Goal: Complete application form: Complete application form

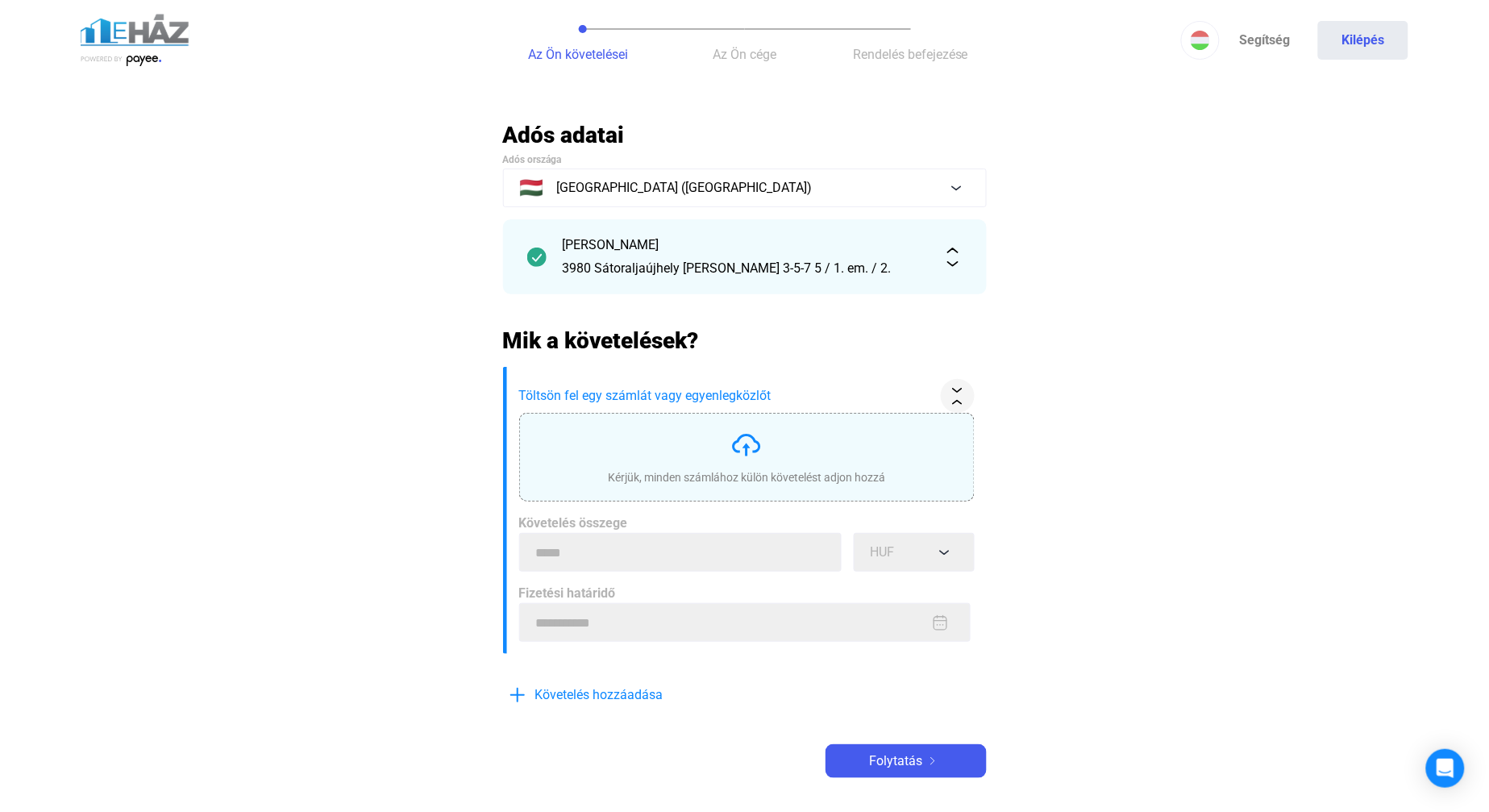
click at [769, 438] on div "Kérjük, minden számlához külön követelést adjon hozzá" at bounding box center [746, 456] width 277 height 56
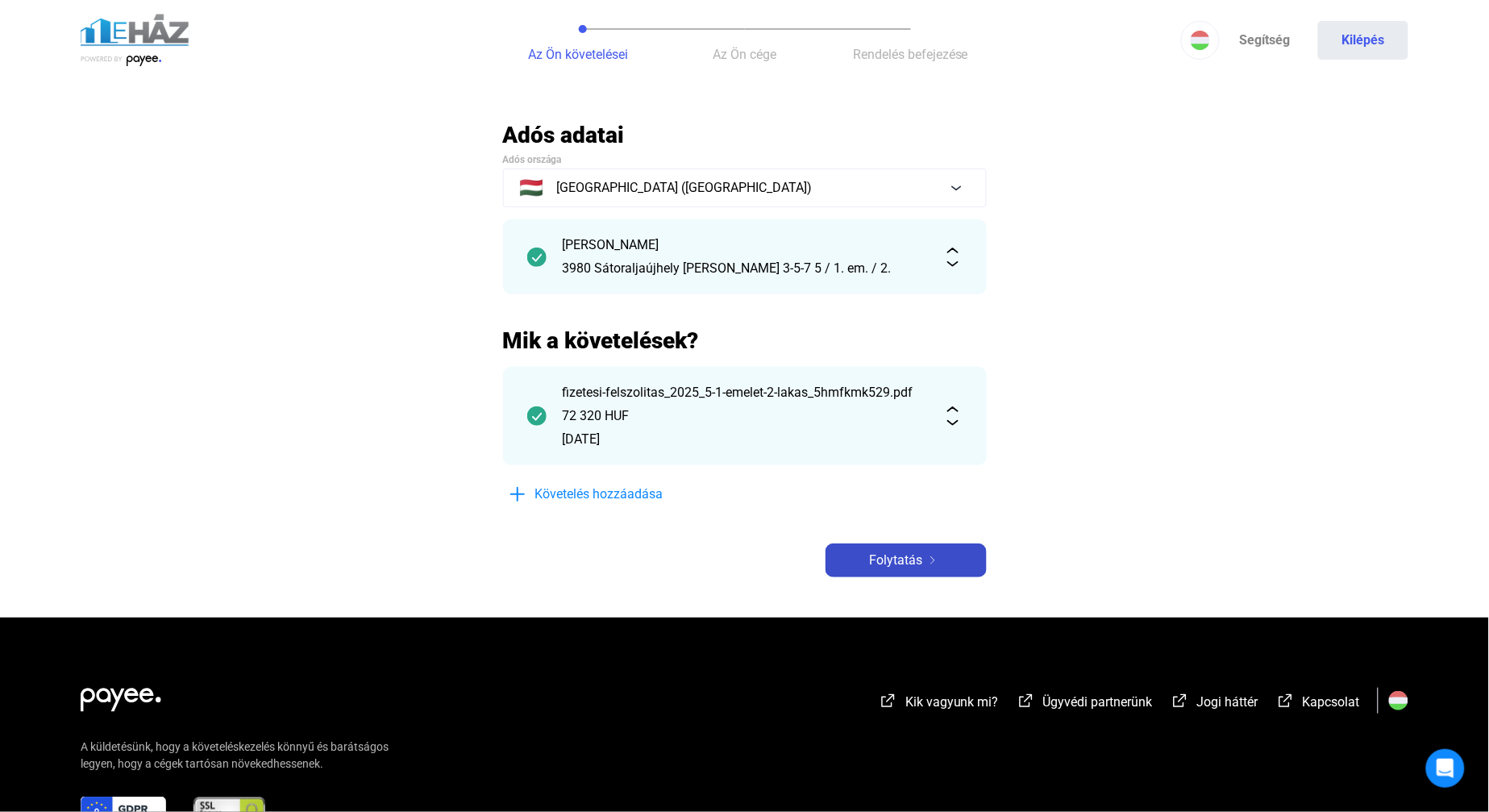
click at [921, 552] on span "Folytatás" at bounding box center [896, 561] width 53 height 20
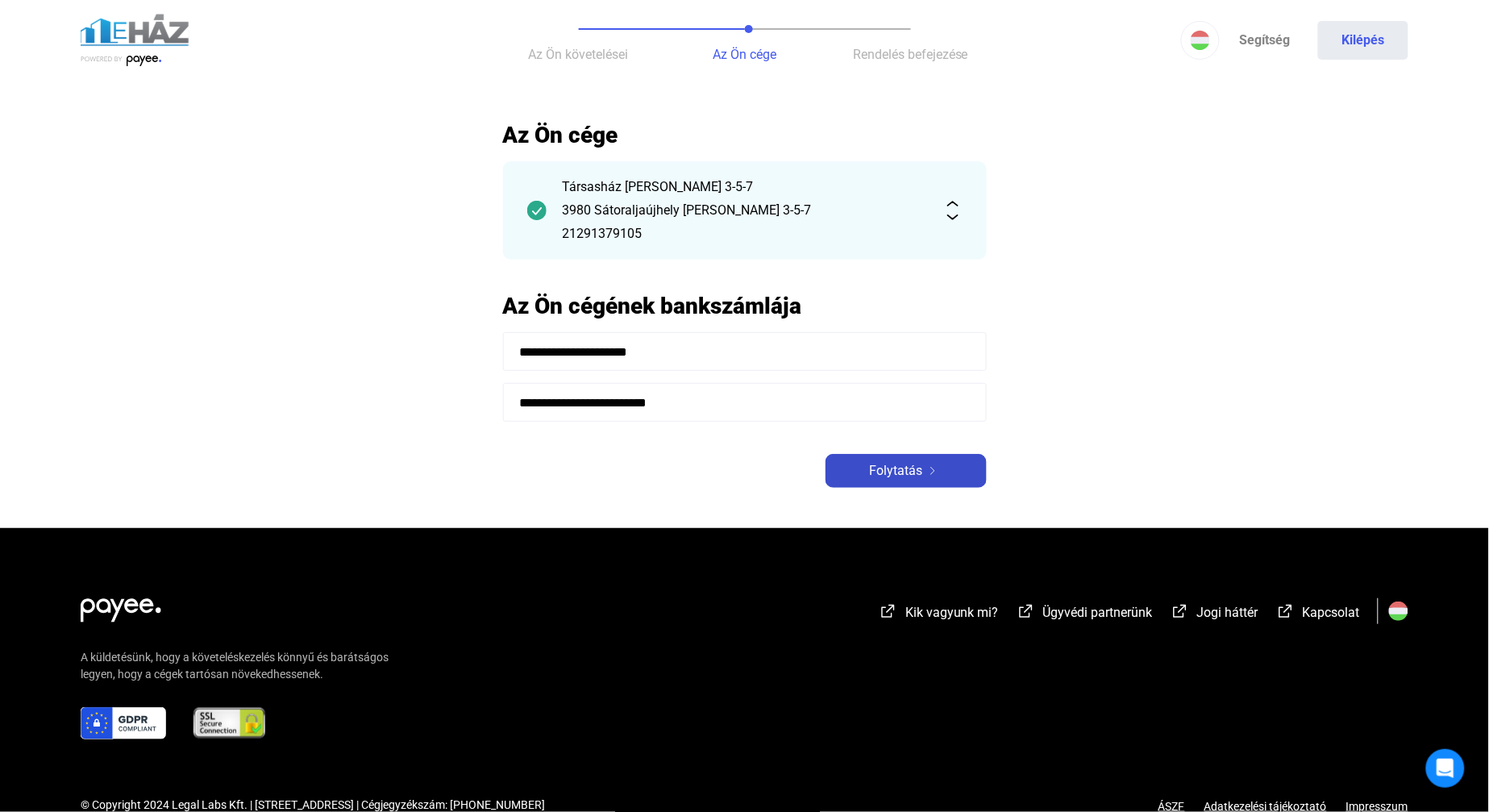
click at [903, 471] on span "Folytatás" at bounding box center [896, 471] width 53 height 20
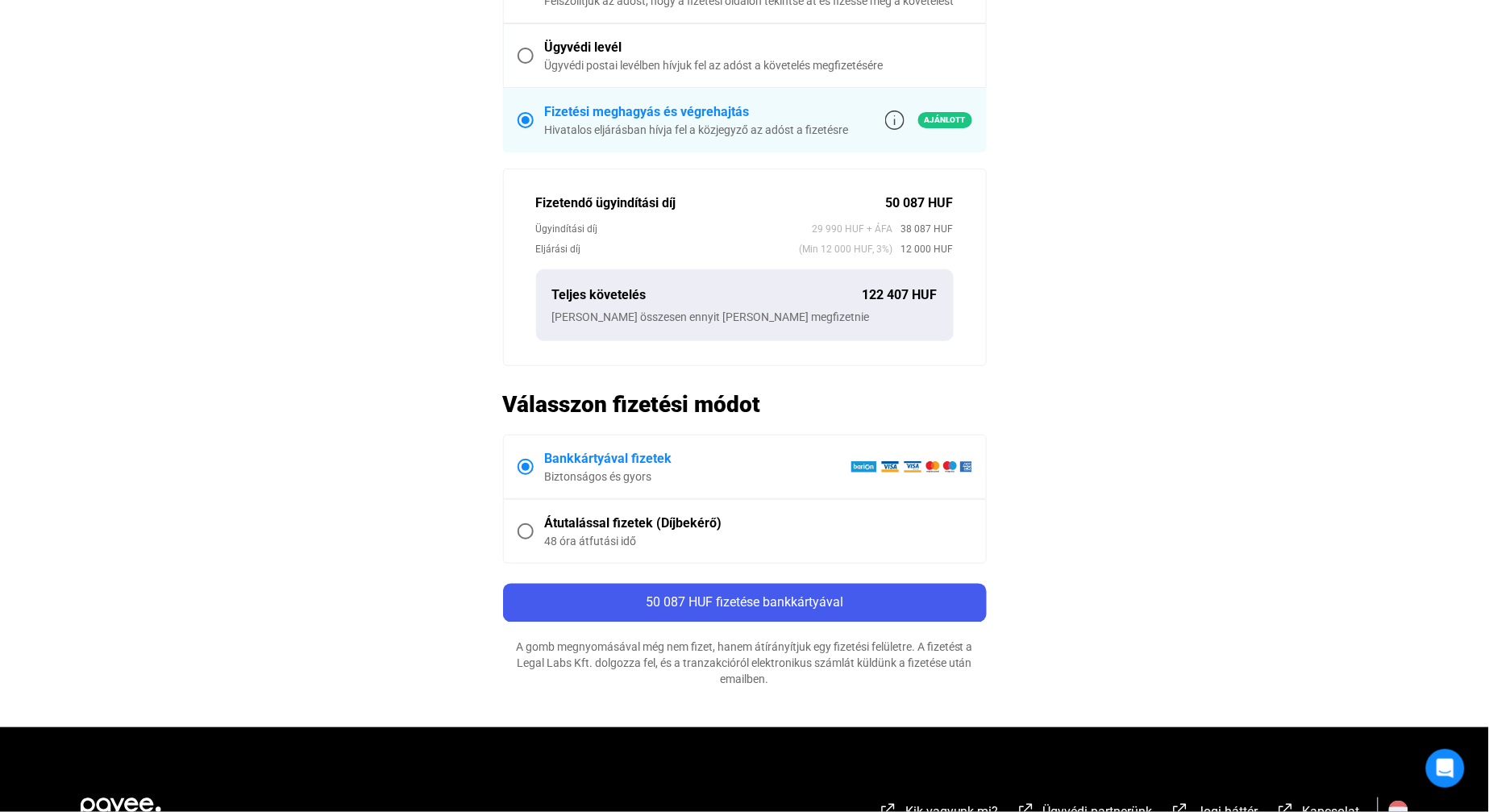
scroll to position [537, 0]
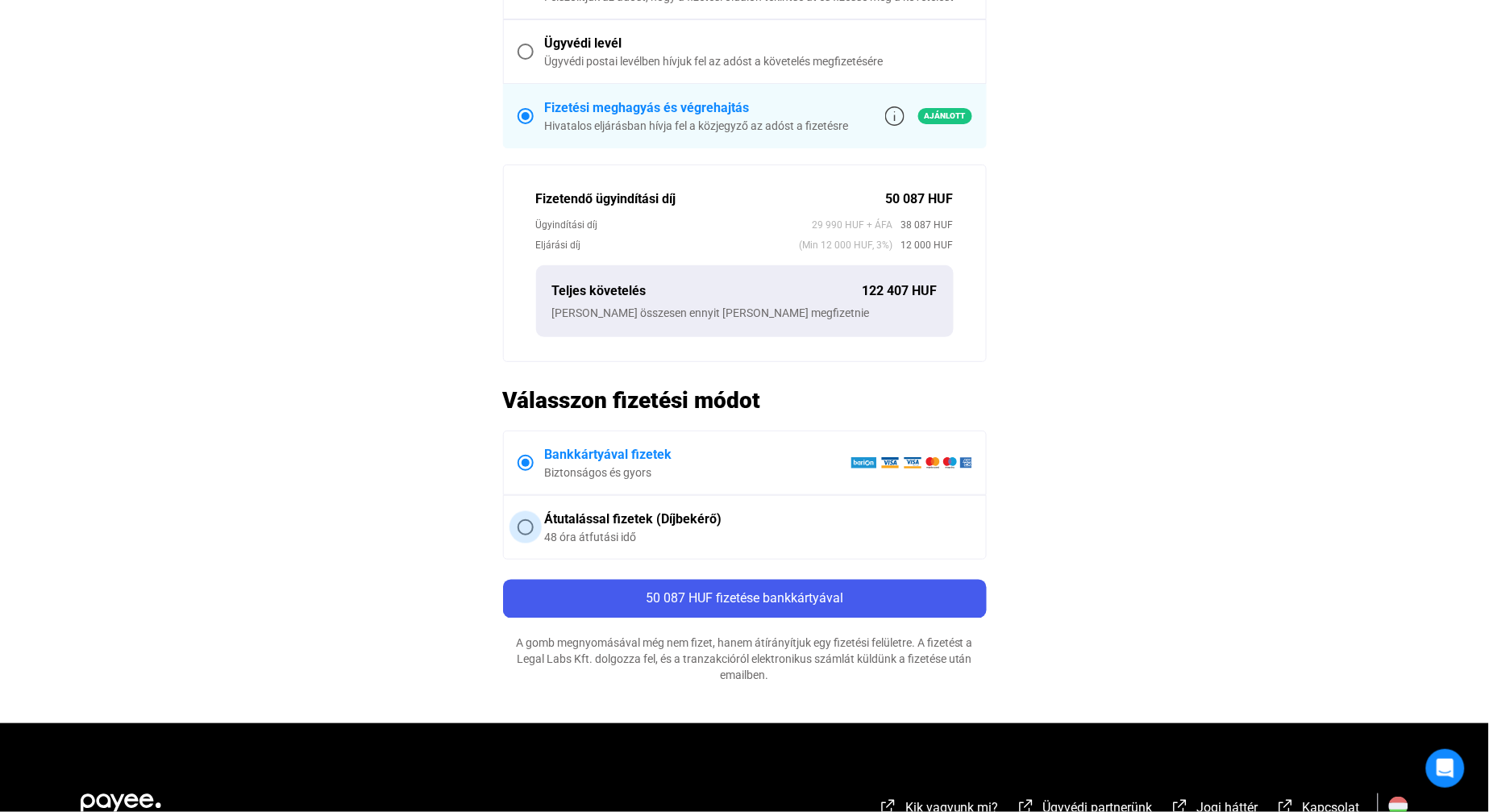
click at [625, 510] on div "Átutalással fizetek (Díjbekérő)" at bounding box center [758, 519] width 427 height 20
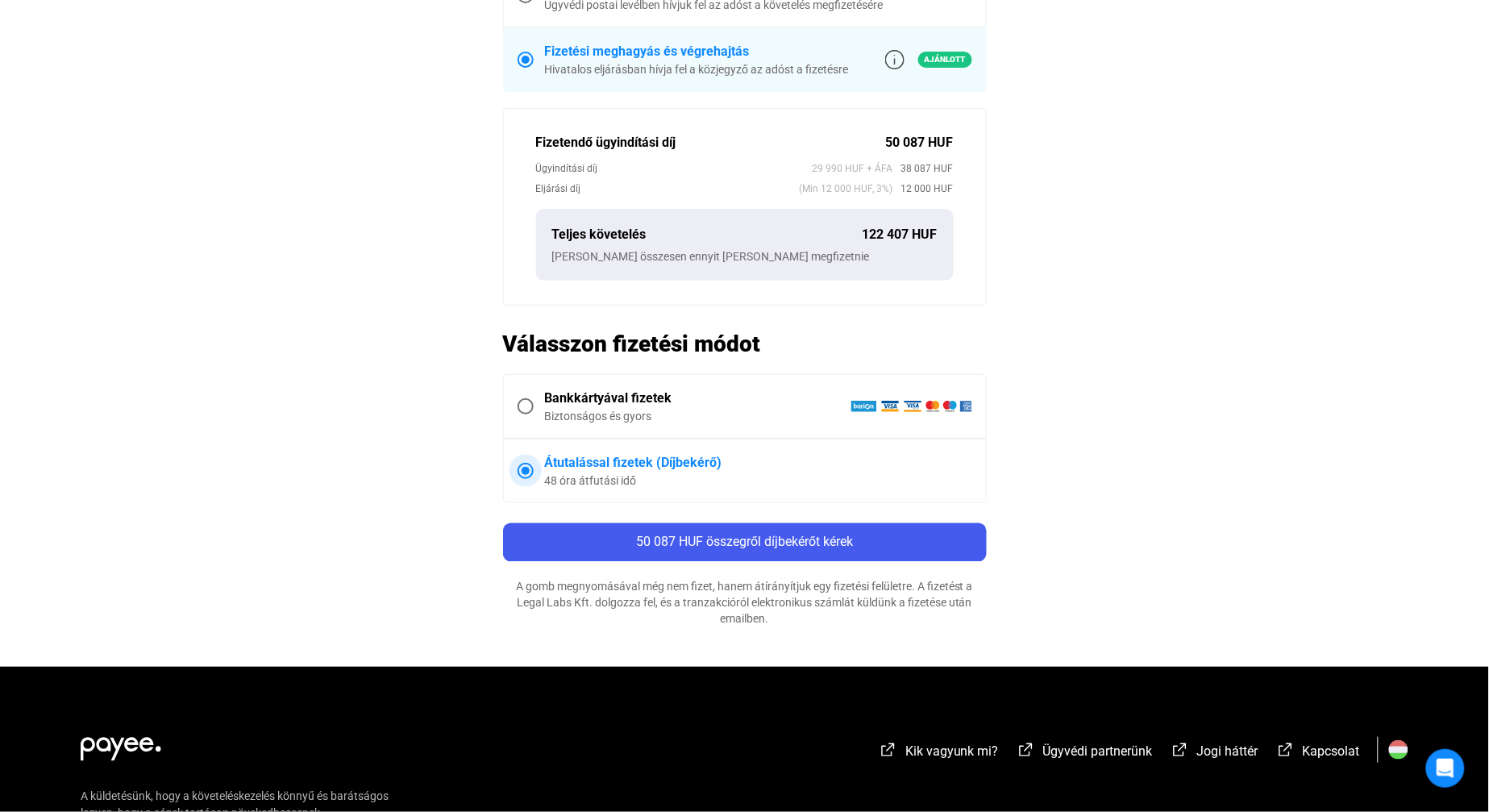
scroll to position [626, 0]
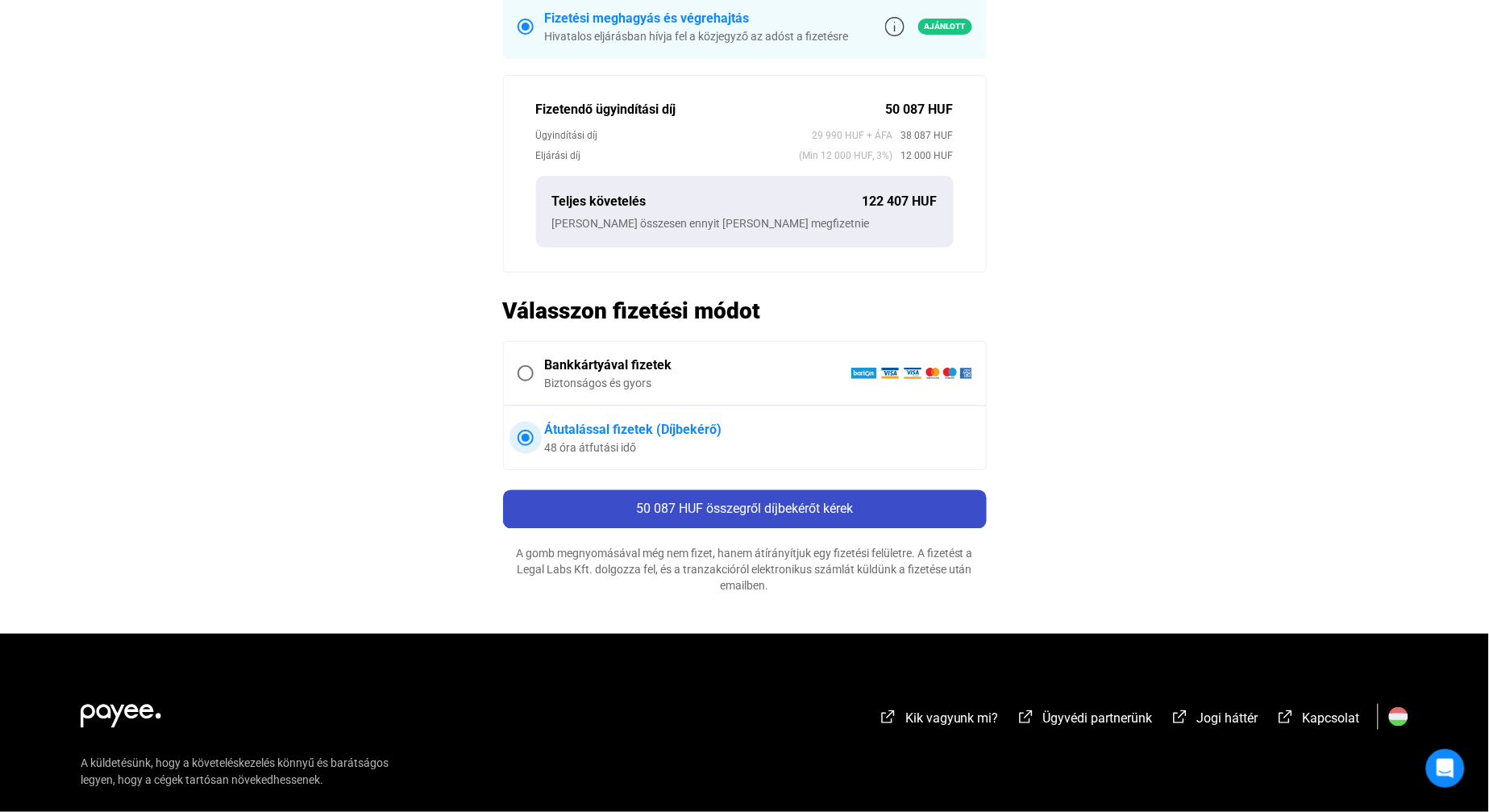
click at [784, 508] on span "50 087 HUF összegről díjbekérőt kérek" at bounding box center [744, 509] width 217 height 15
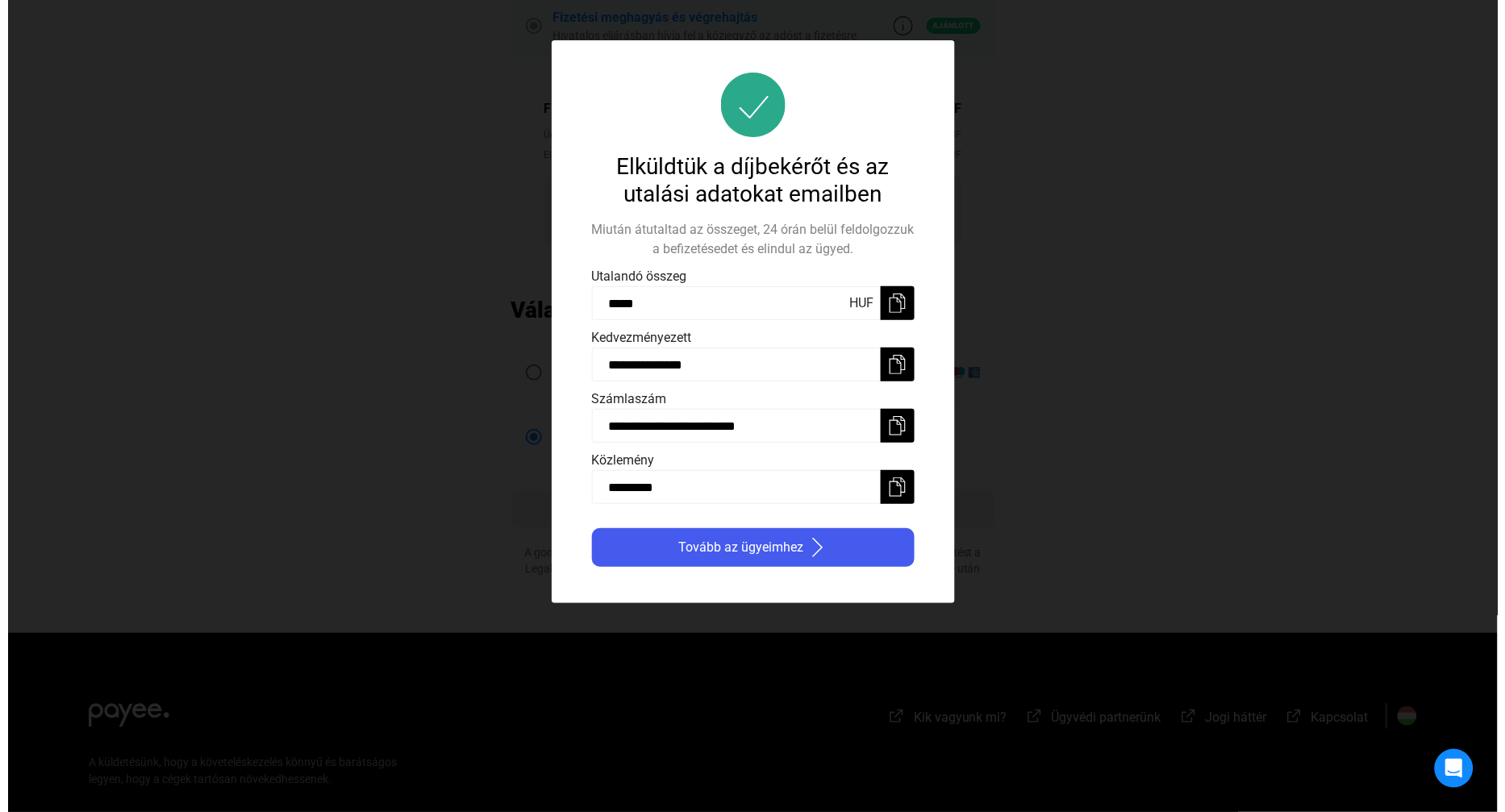
scroll to position [0, 0]
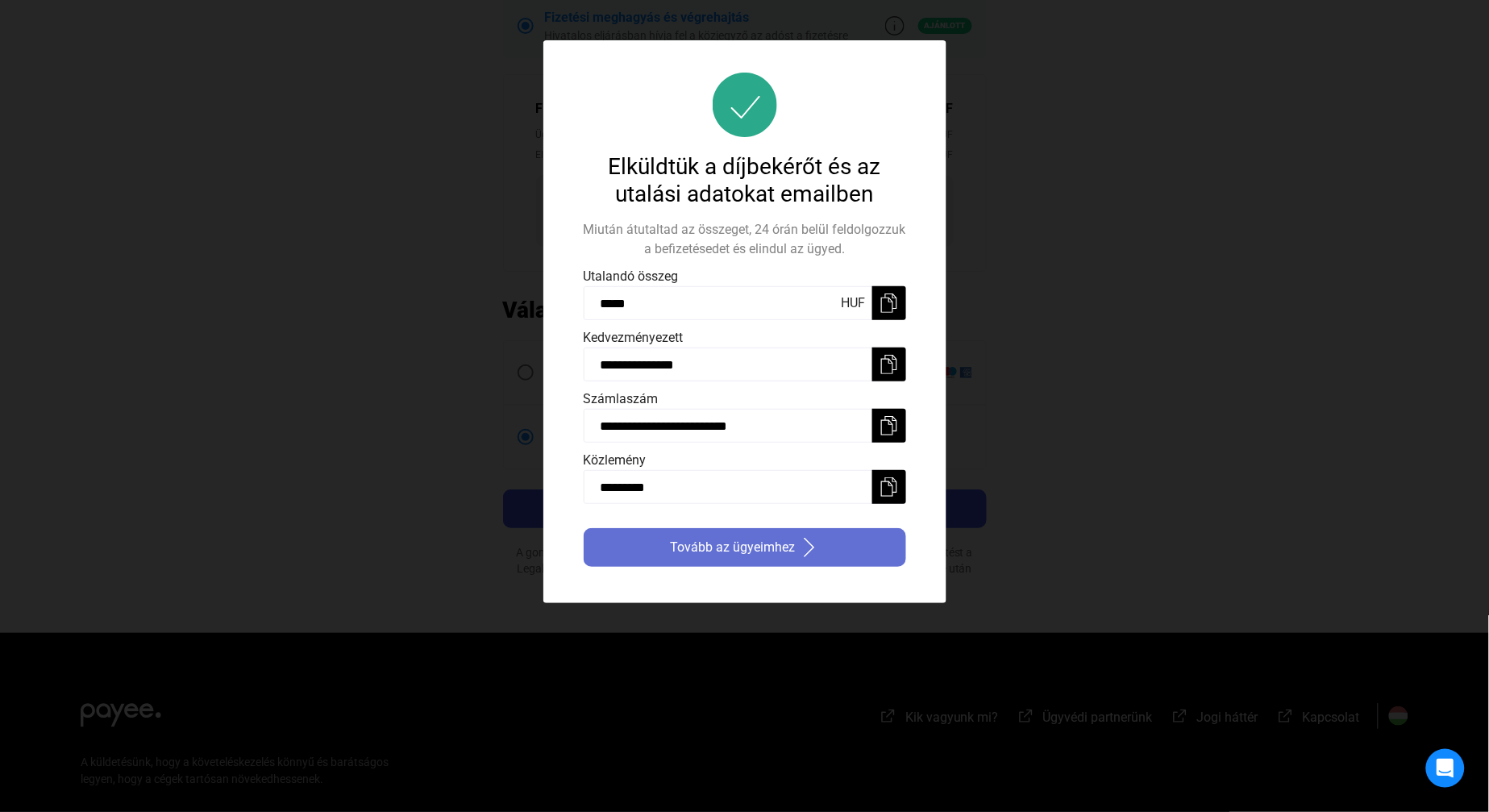
click at [764, 543] on span "Tovább az ügyeimhez" at bounding box center [733, 548] width 125 height 20
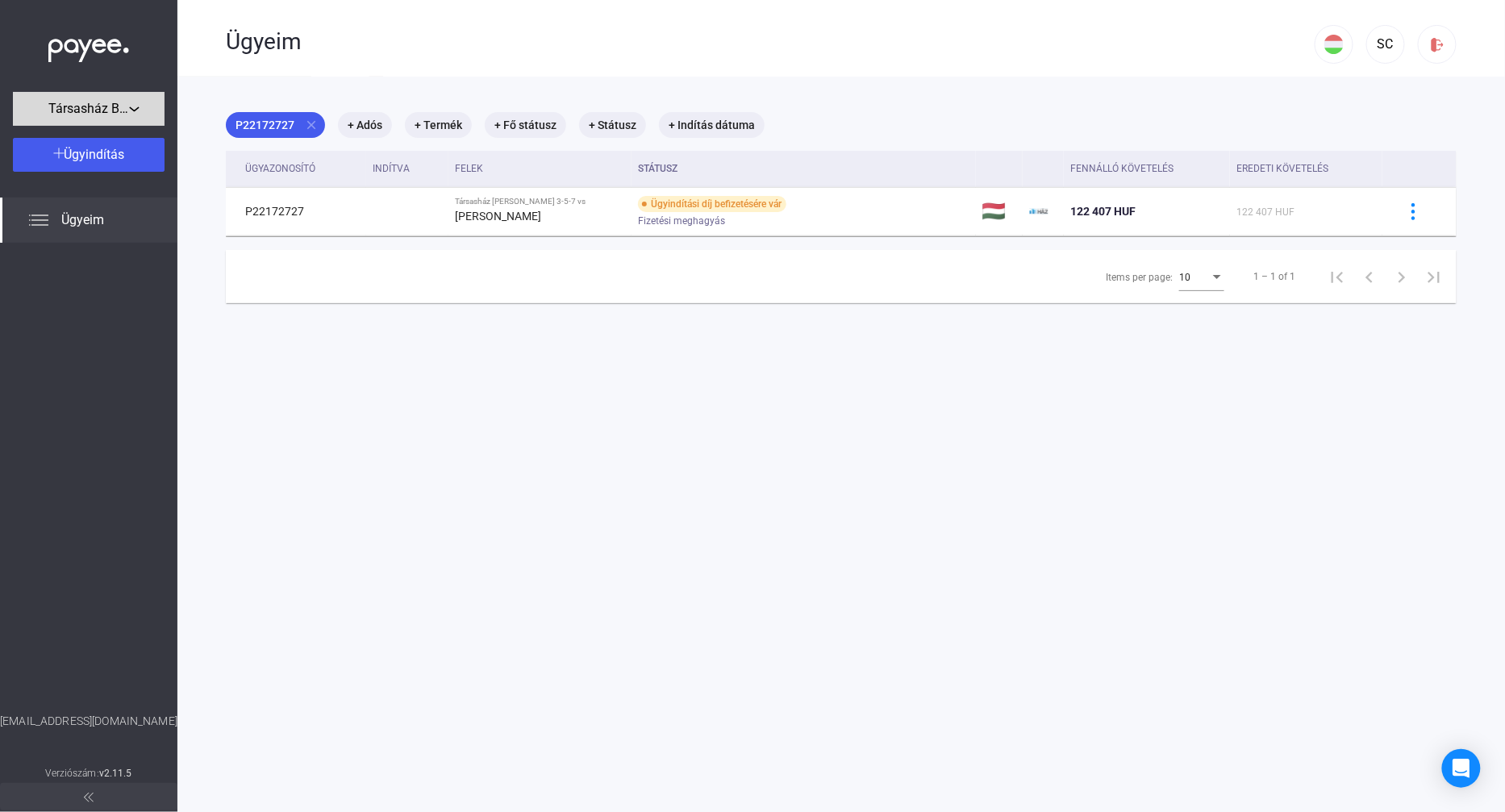
click at [101, 101] on span "Társasház Bercsényi 1" at bounding box center [88, 109] width 81 height 20
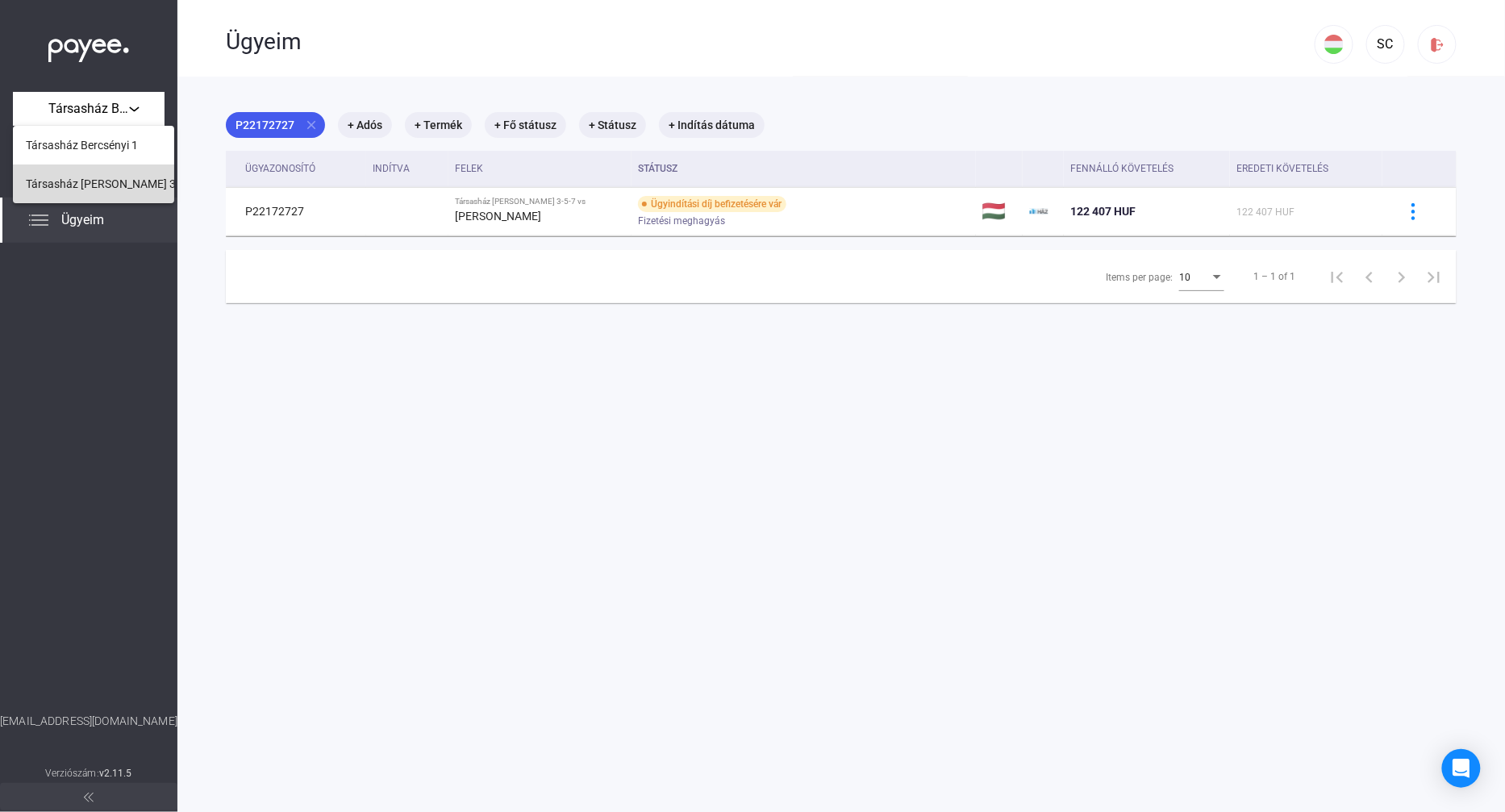
click at [118, 175] on span "Társasház Révész 3-5-7" at bounding box center [111, 184] width 169 height 20
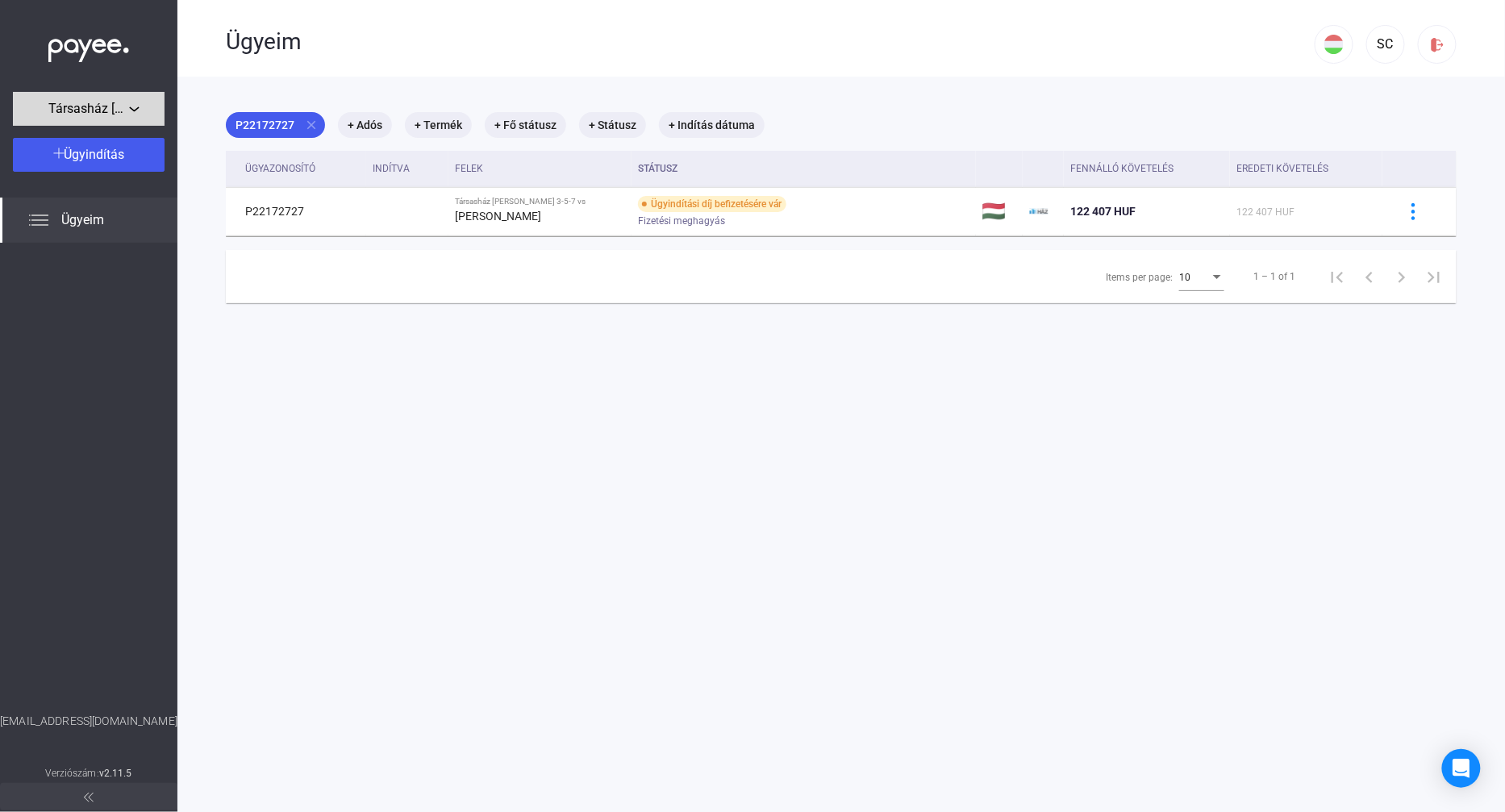
click at [140, 116] on div "Társasház Révész 3-5-7" at bounding box center [89, 109] width 142 height 20
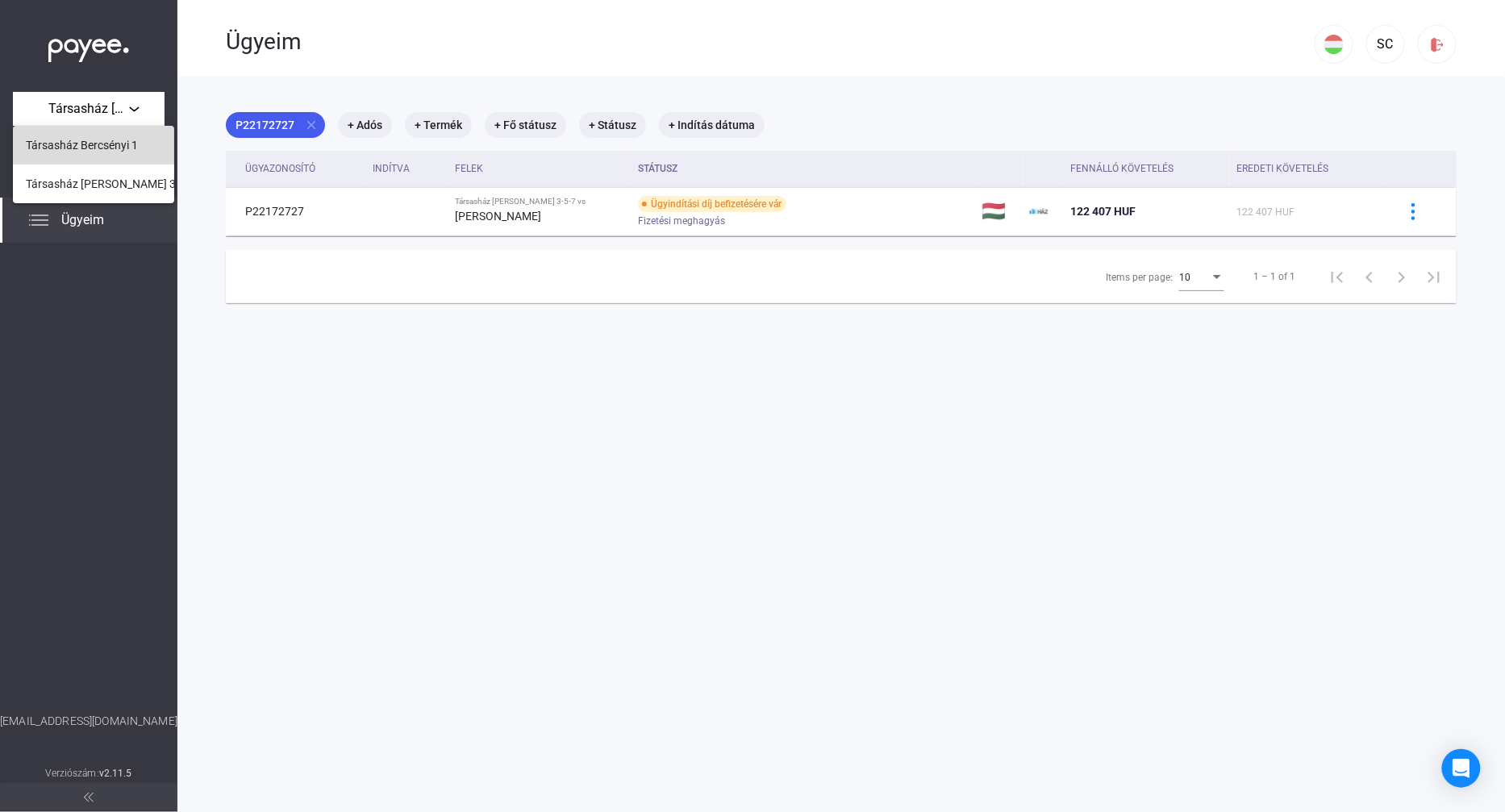
click at [124, 148] on span "Társasház Bercsényi 1" at bounding box center [82, 145] width 112 height 20
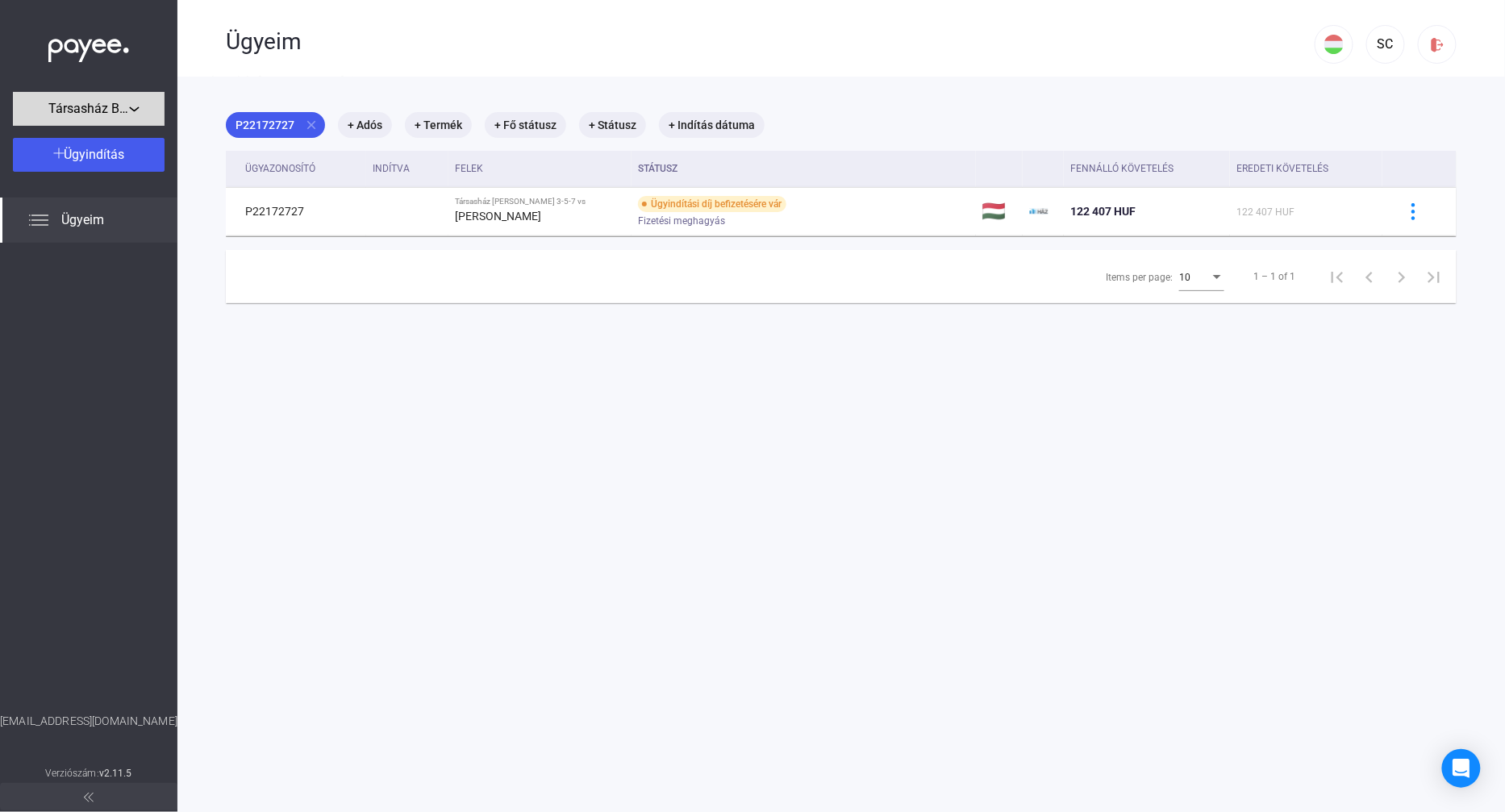
click at [142, 118] on div "Társasház Bercsényi 1" at bounding box center [89, 109] width 142 height 20
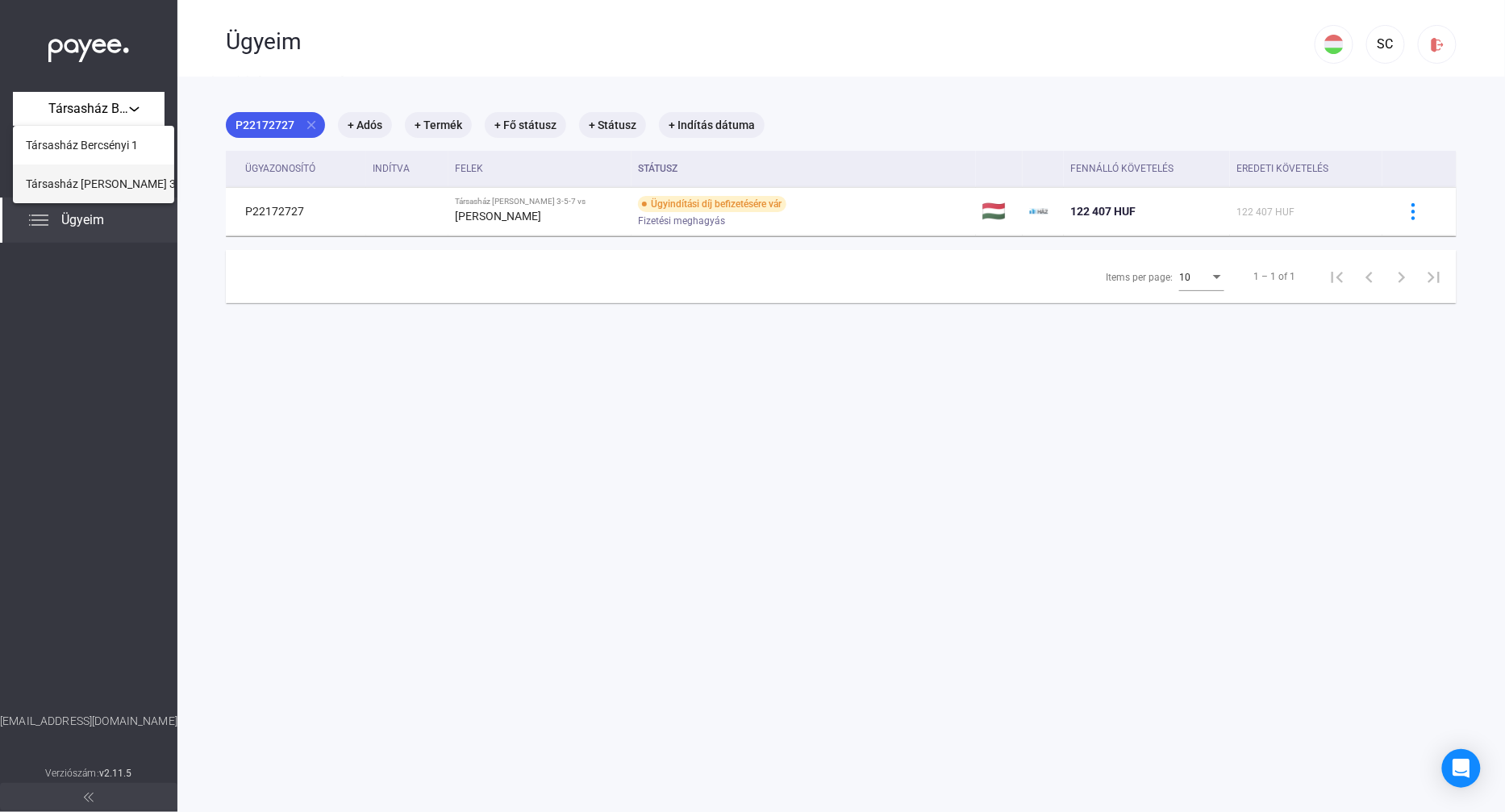
click at [123, 183] on span "Társasház Révész 3-5-7" at bounding box center [111, 184] width 169 height 20
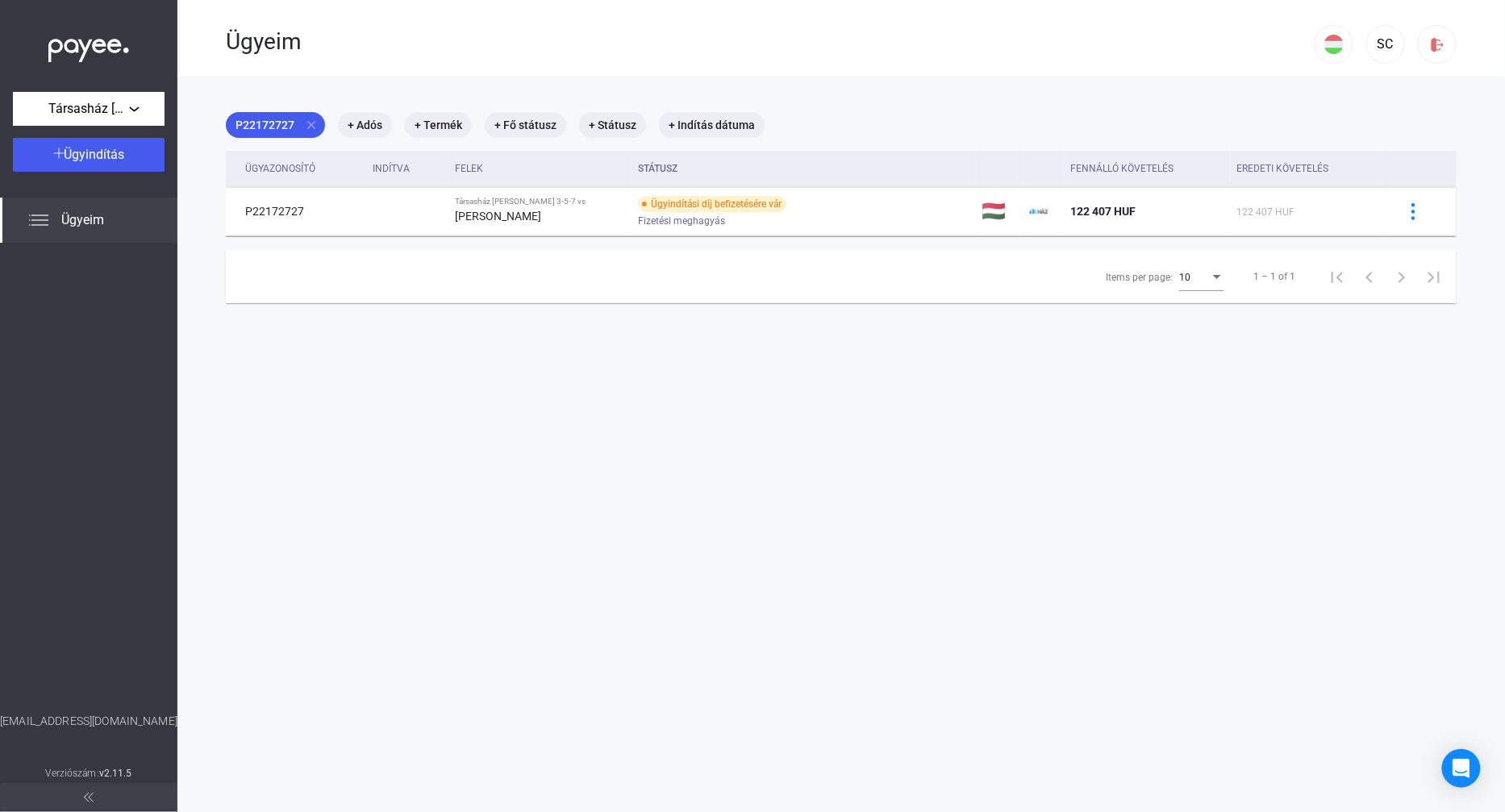
click at [77, 229] on span "Ügyeim" at bounding box center [82, 220] width 43 height 20
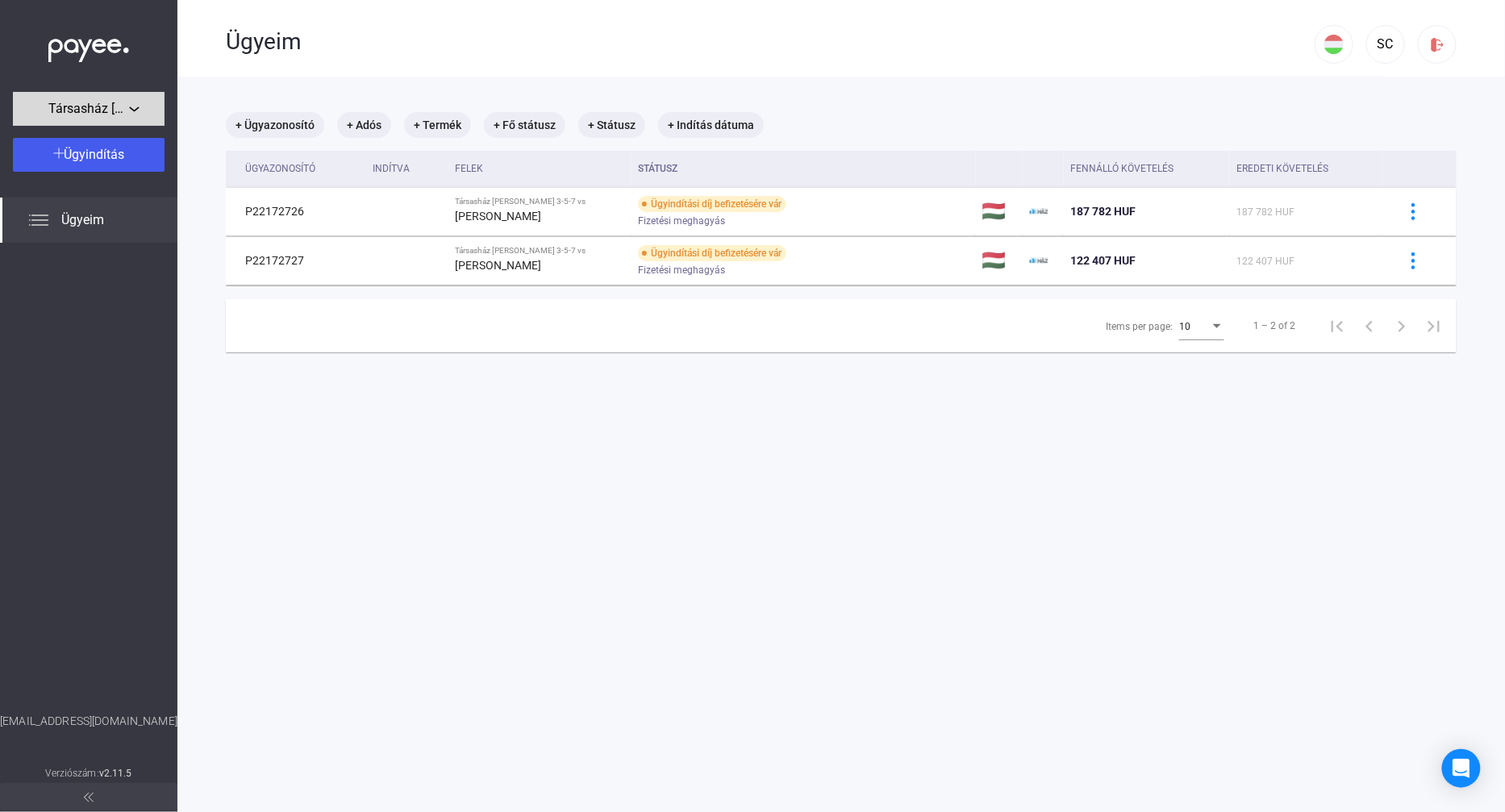
click at [125, 116] on span "Társasház Révész 3-5-7" at bounding box center [88, 109] width 81 height 20
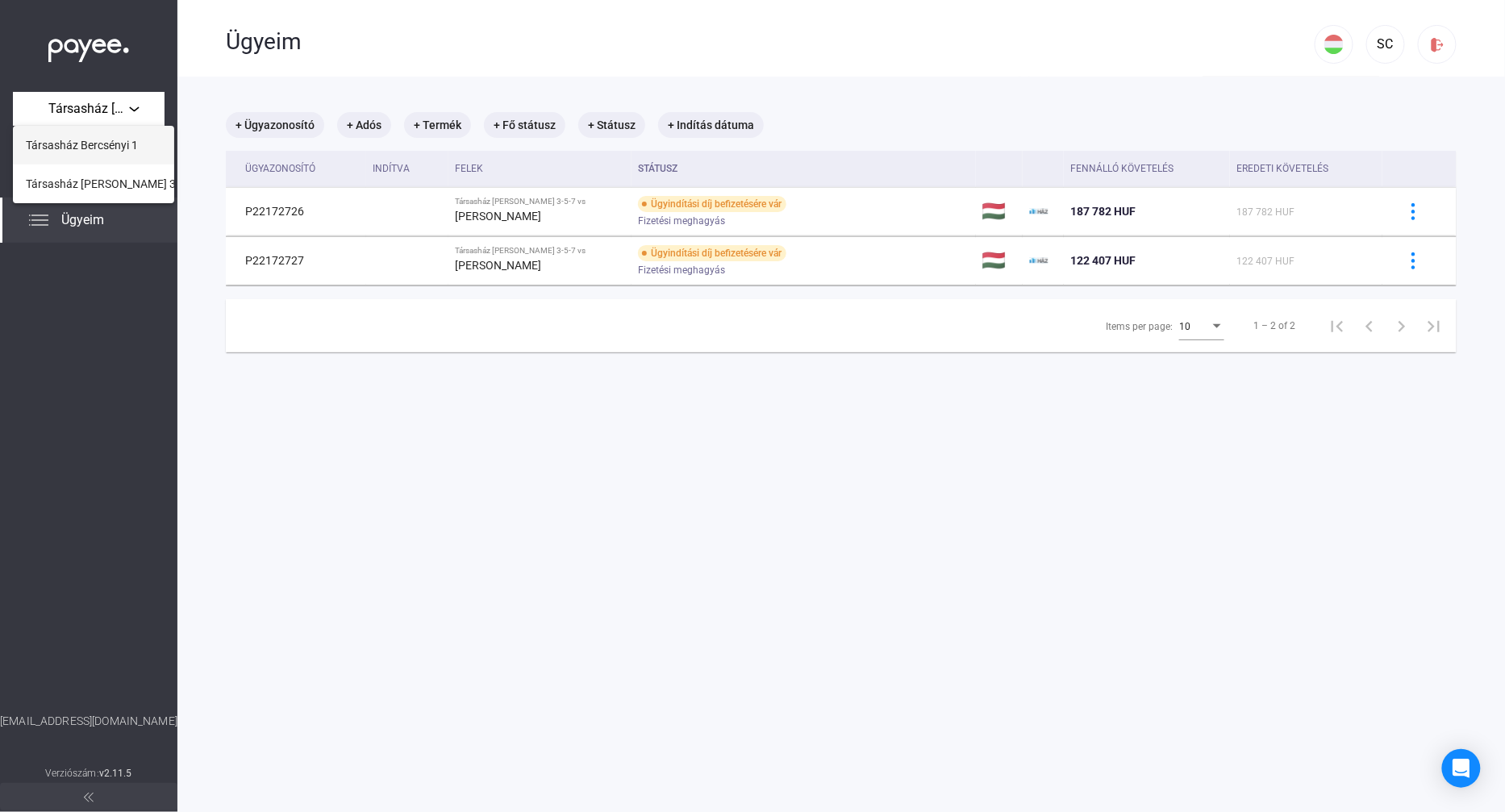
click at [98, 150] on span "Társasház Bercsényi 1" at bounding box center [82, 145] width 112 height 20
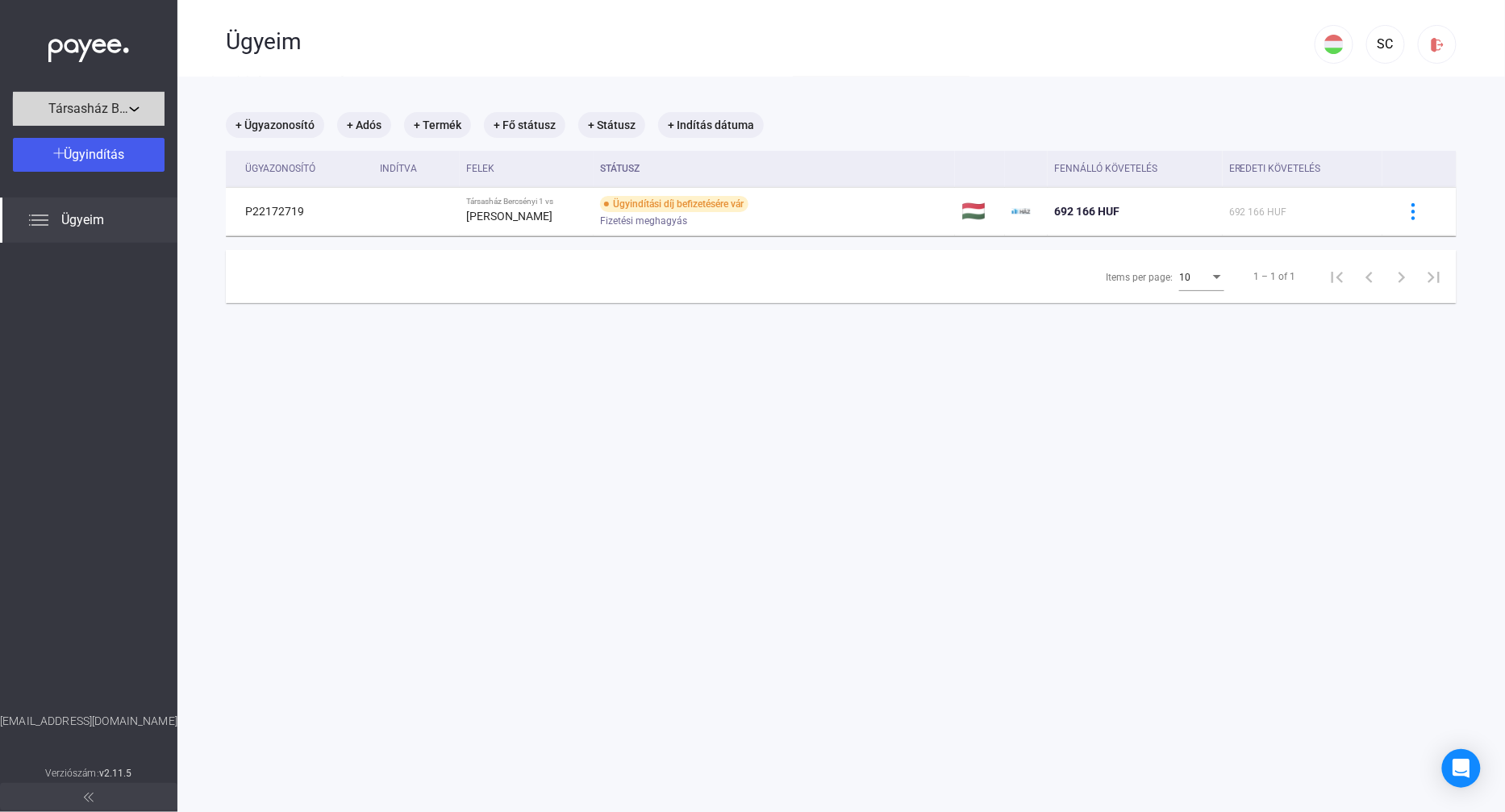
click at [98, 110] on span "Társasház Bercsényi 1" at bounding box center [88, 109] width 81 height 20
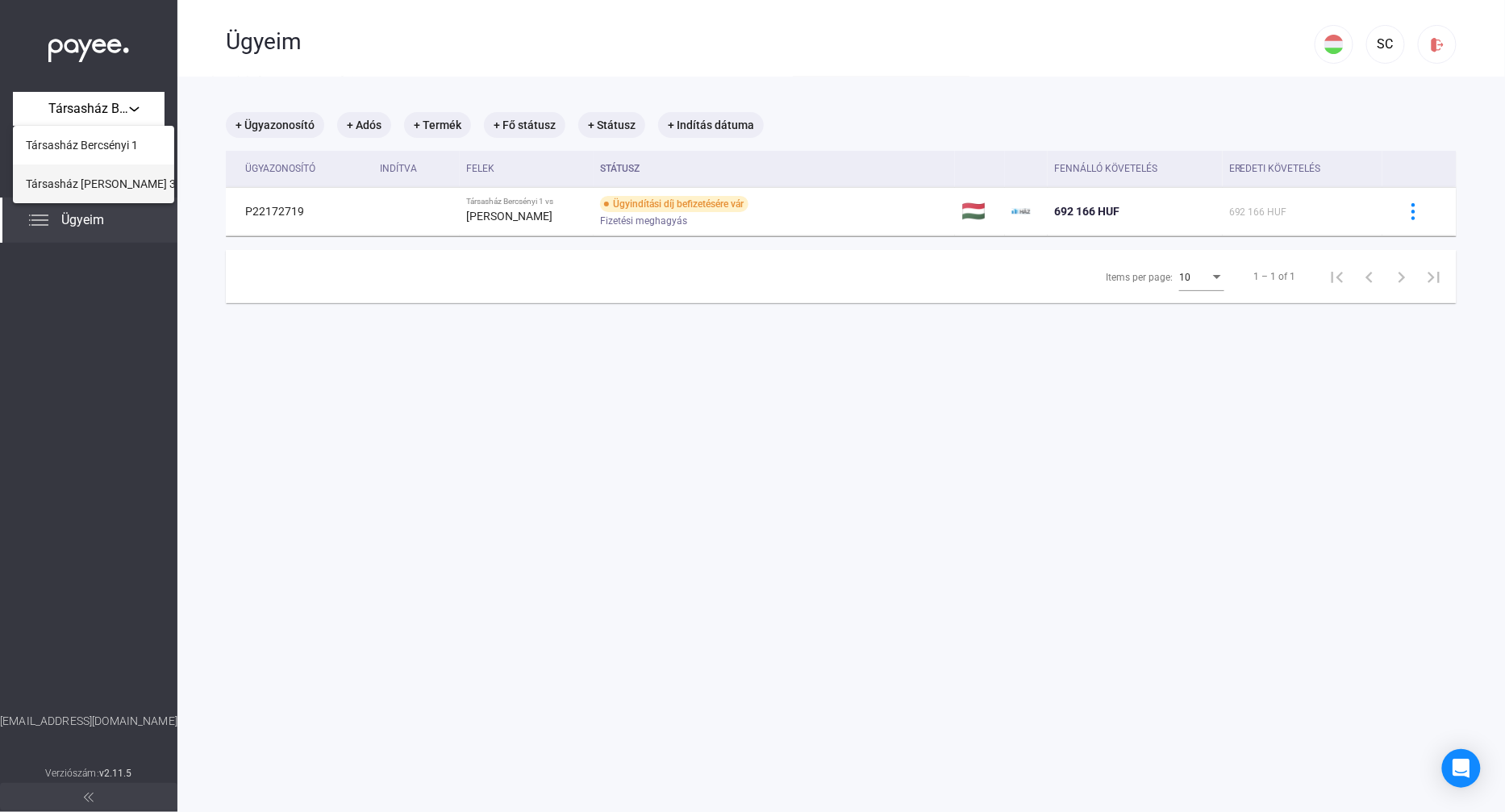
click at [106, 188] on span "Társasház Révész 3-5-7" at bounding box center [111, 184] width 169 height 20
